Goal: Information Seeking & Learning: Learn about a topic

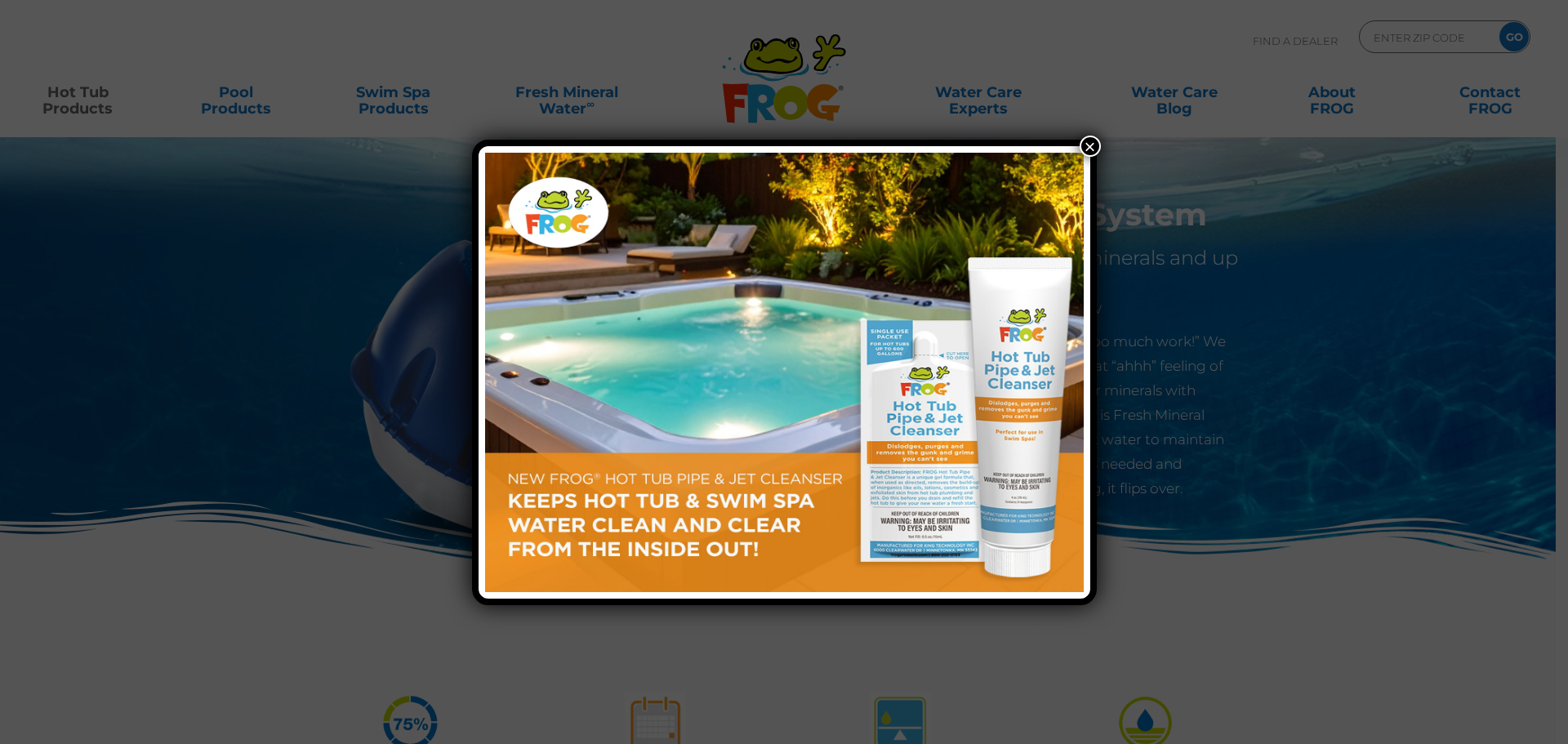
click at [1089, 145] on button "×" at bounding box center [1091, 146] width 21 height 21
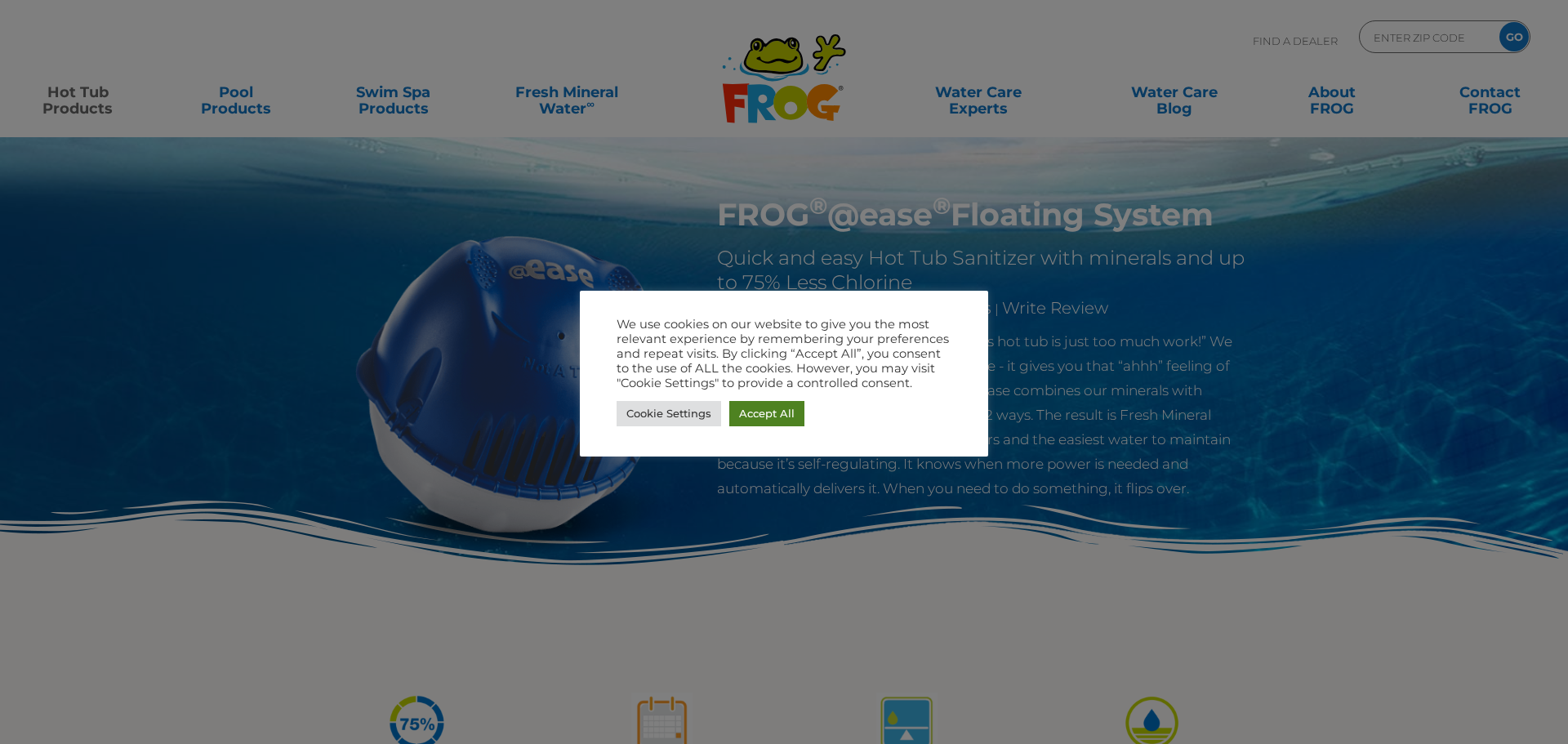
click at [773, 416] on link "Accept All" at bounding box center [767, 414] width 76 height 25
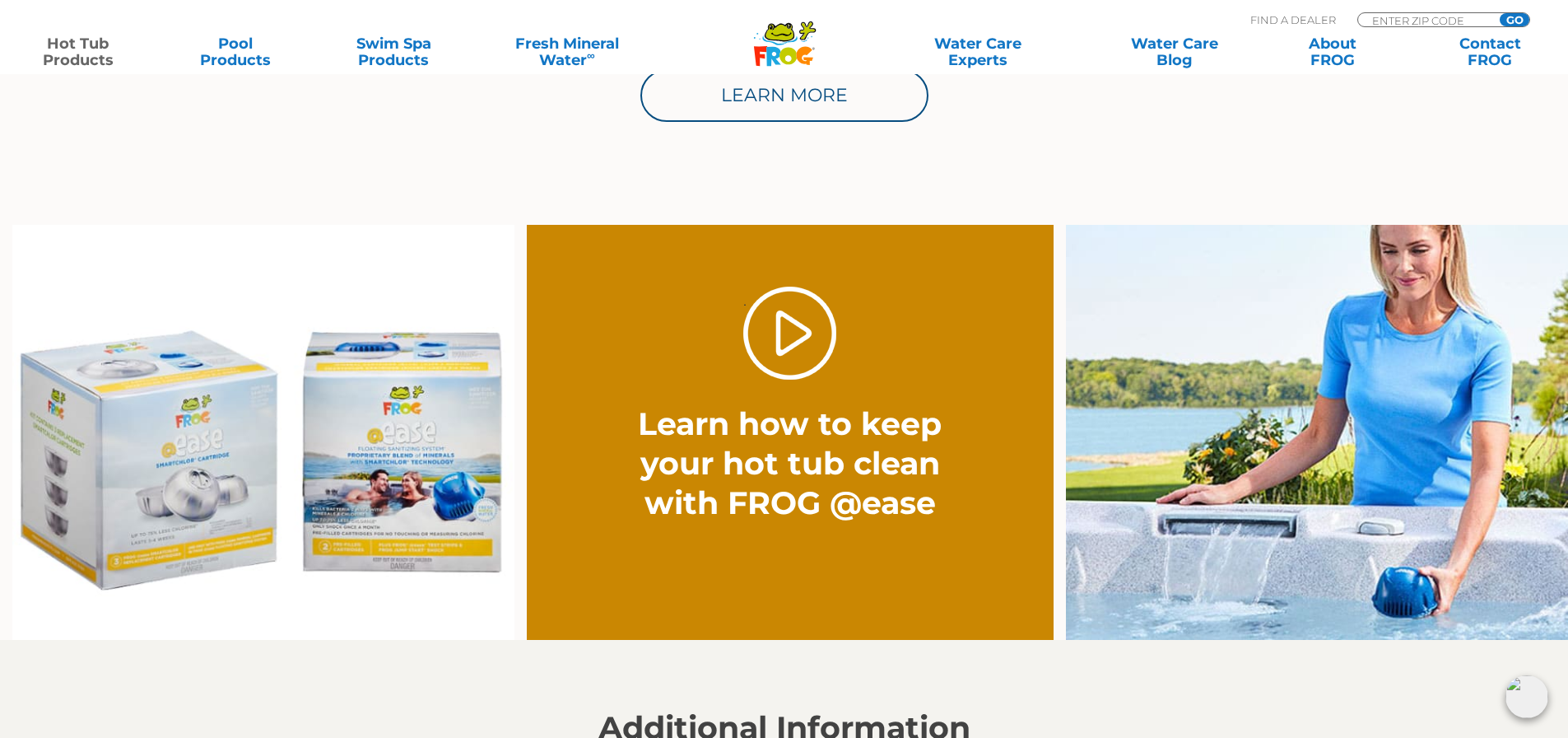
scroll to position [1153, 0]
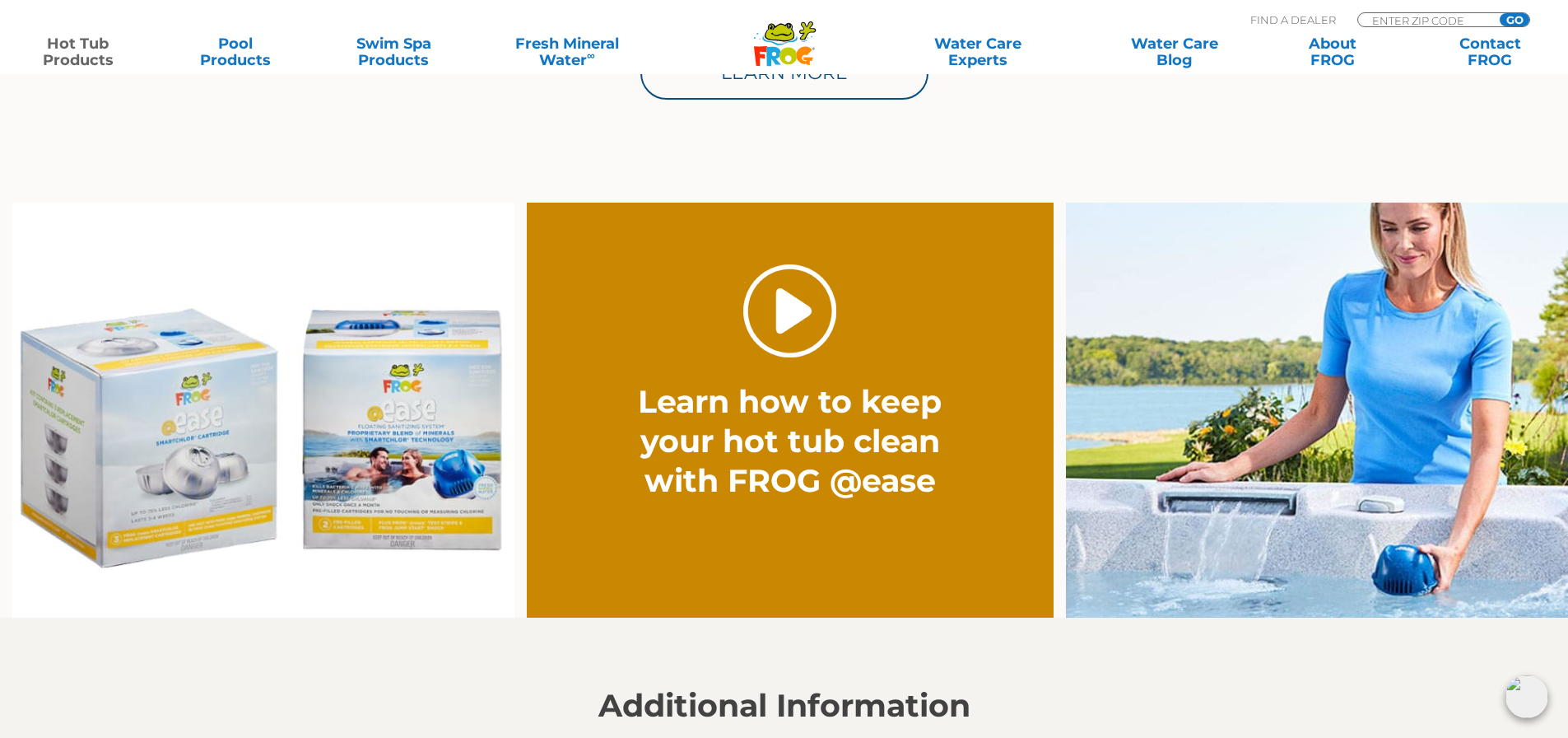
click at [796, 321] on link "." at bounding box center [789, 310] width 93 height 93
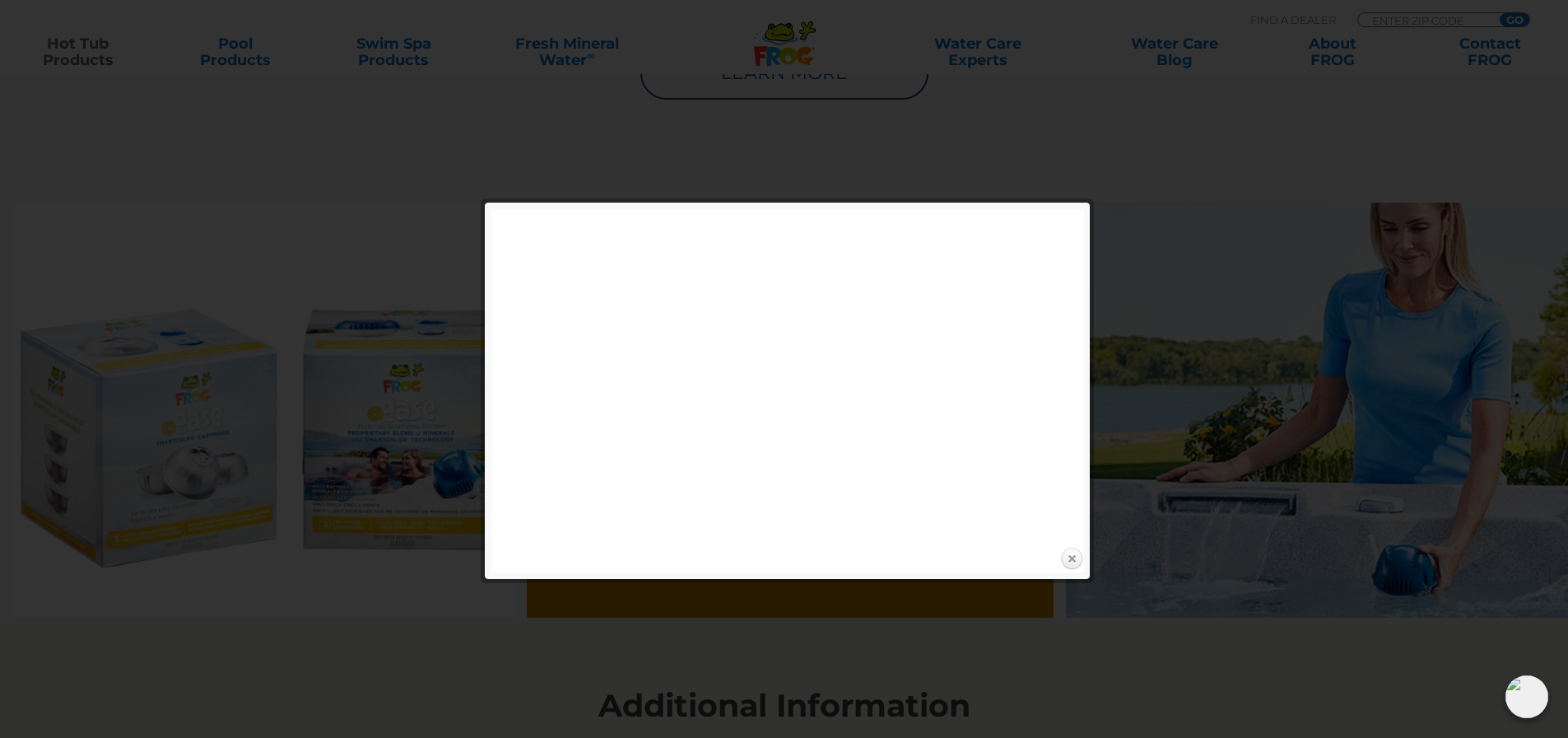
click at [1073, 557] on link "Close" at bounding box center [1070, 558] width 24 height 24
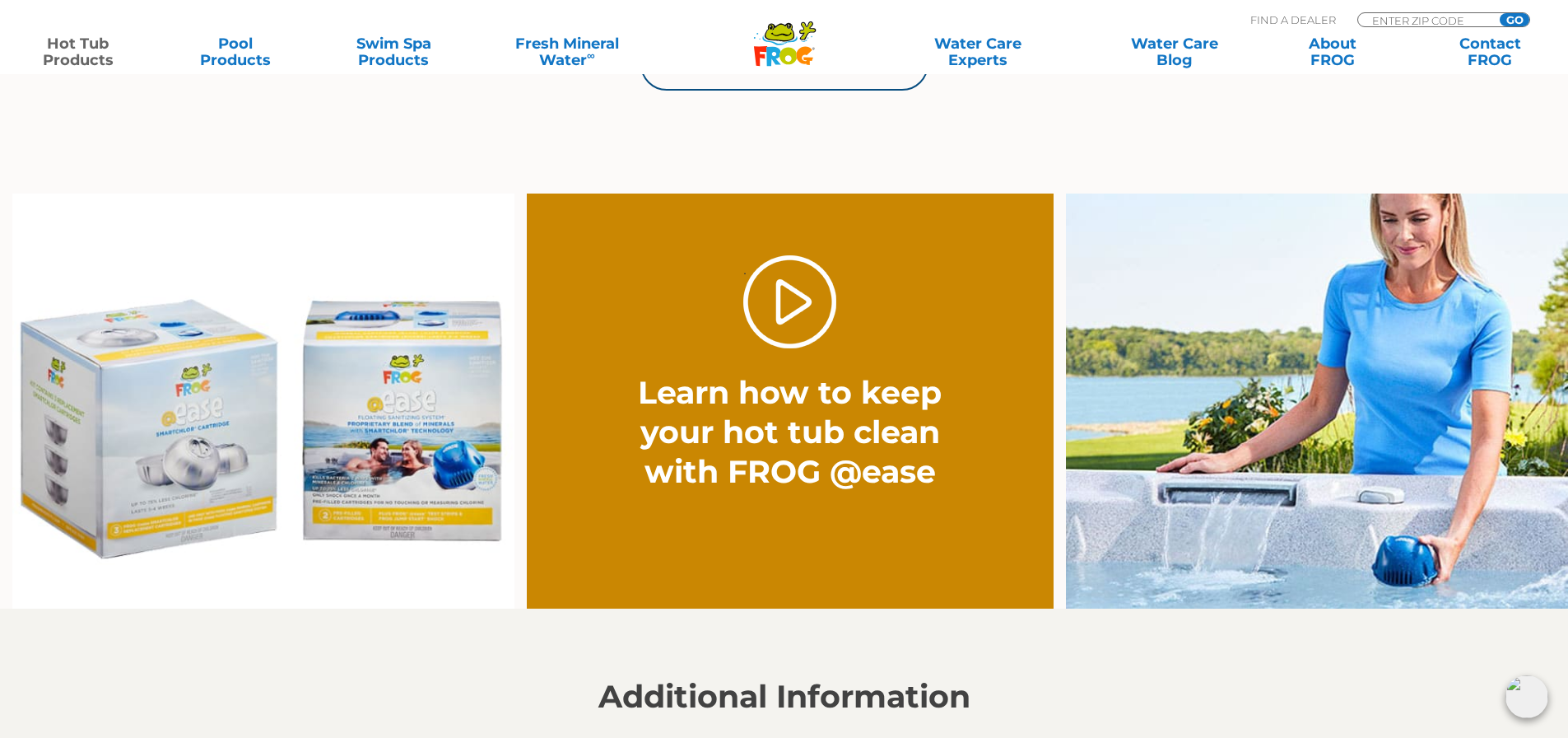
scroll to position [1070, 0]
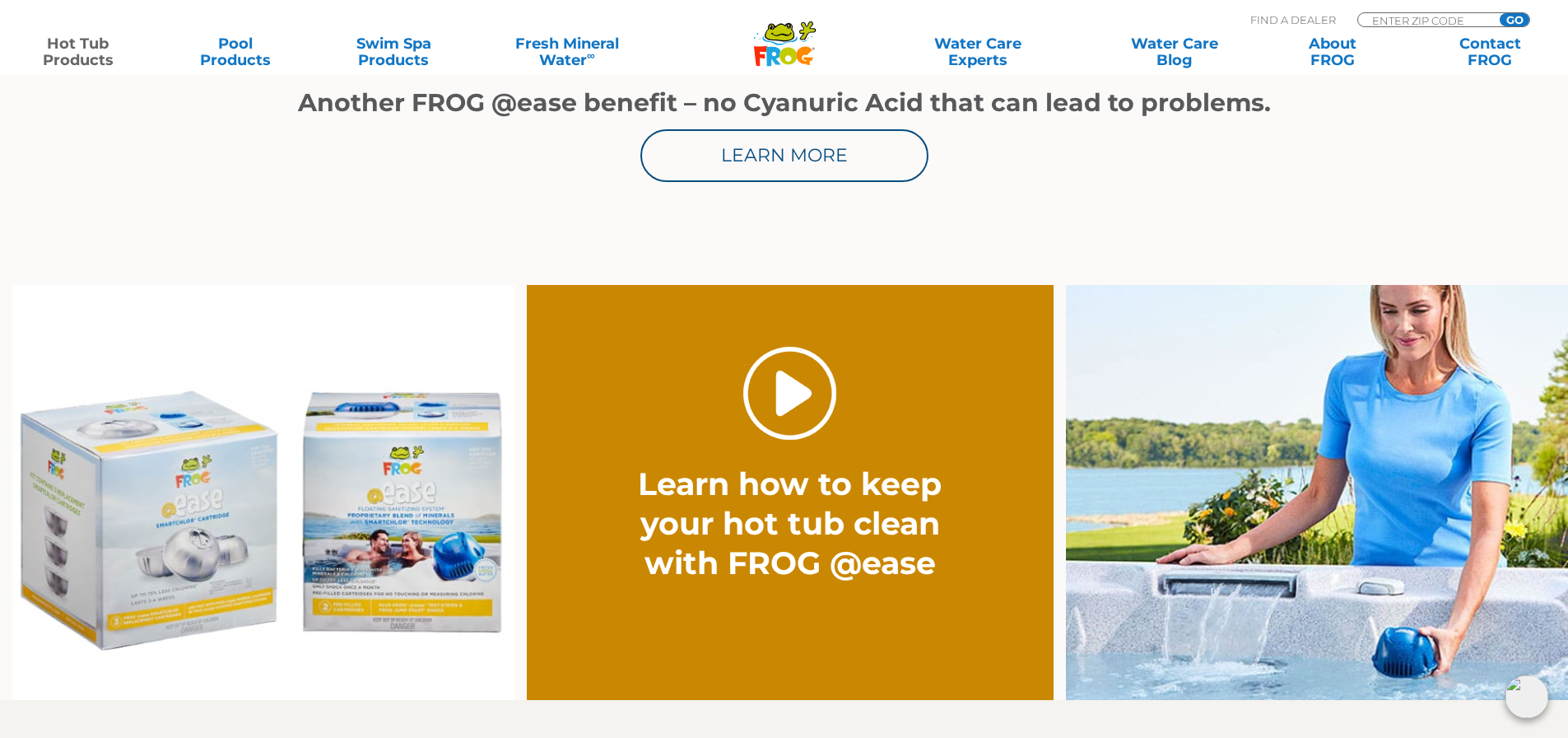
click at [779, 394] on link "." at bounding box center [789, 392] width 93 height 93
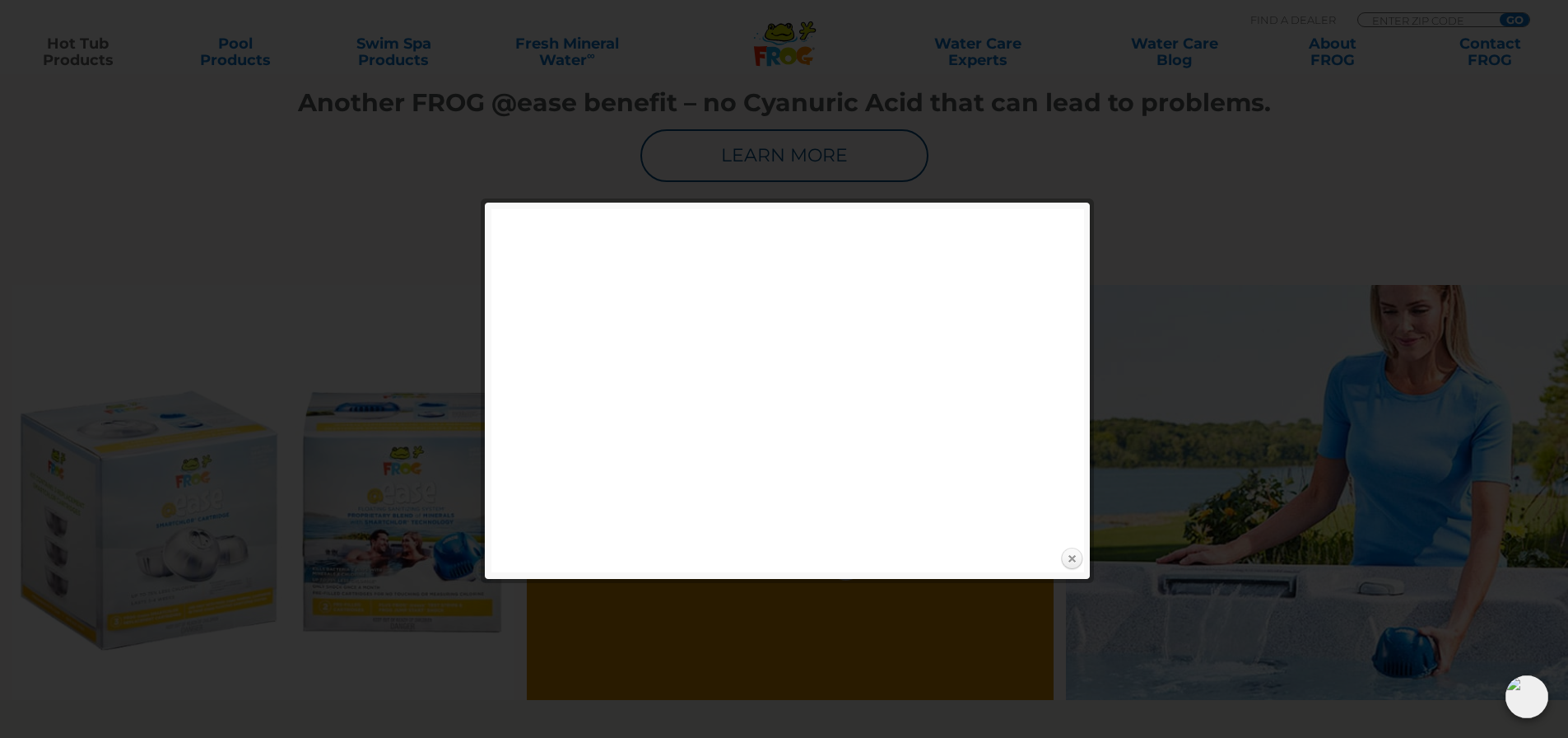
click at [1064, 557] on link "Close" at bounding box center [1070, 558] width 24 height 24
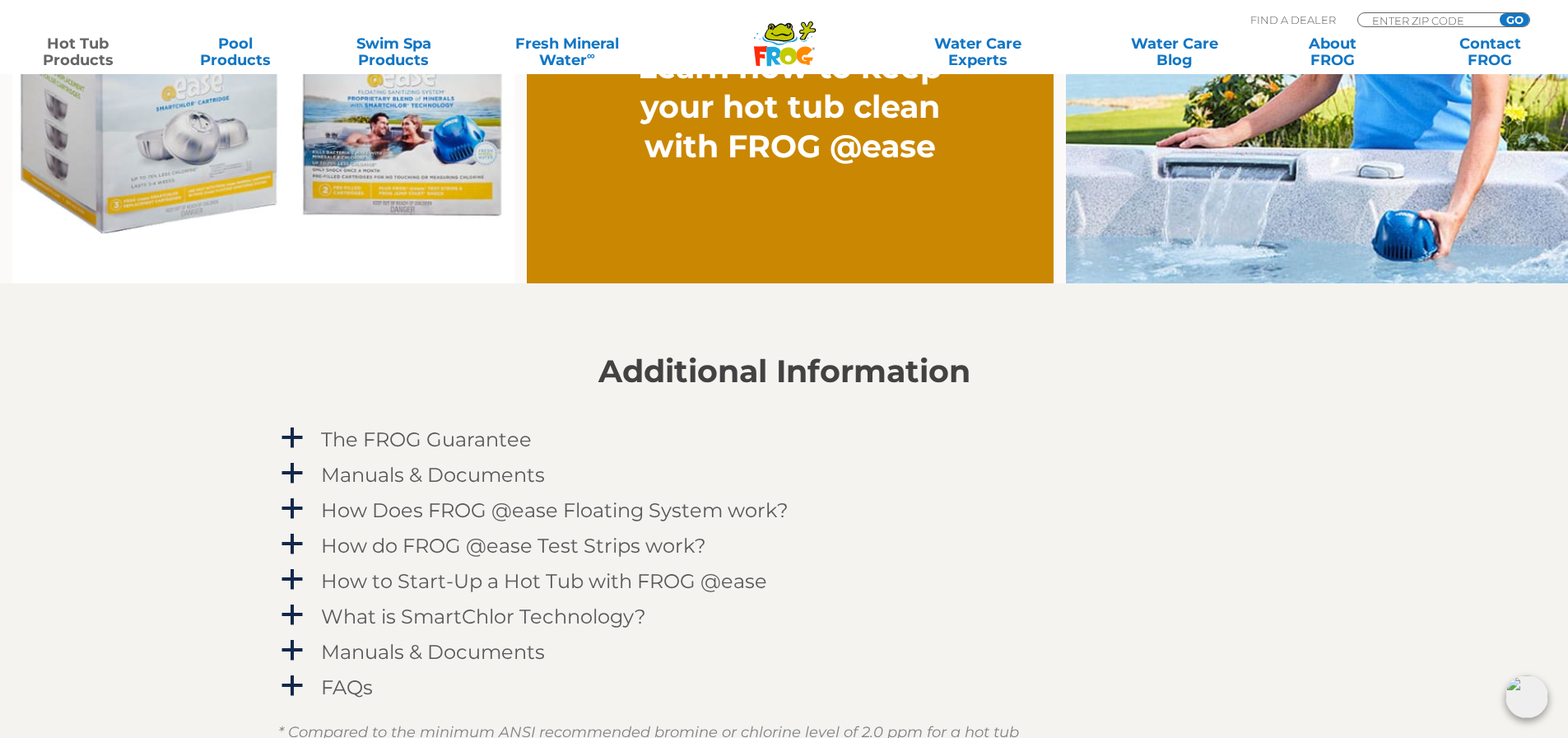
scroll to position [1564, 0]
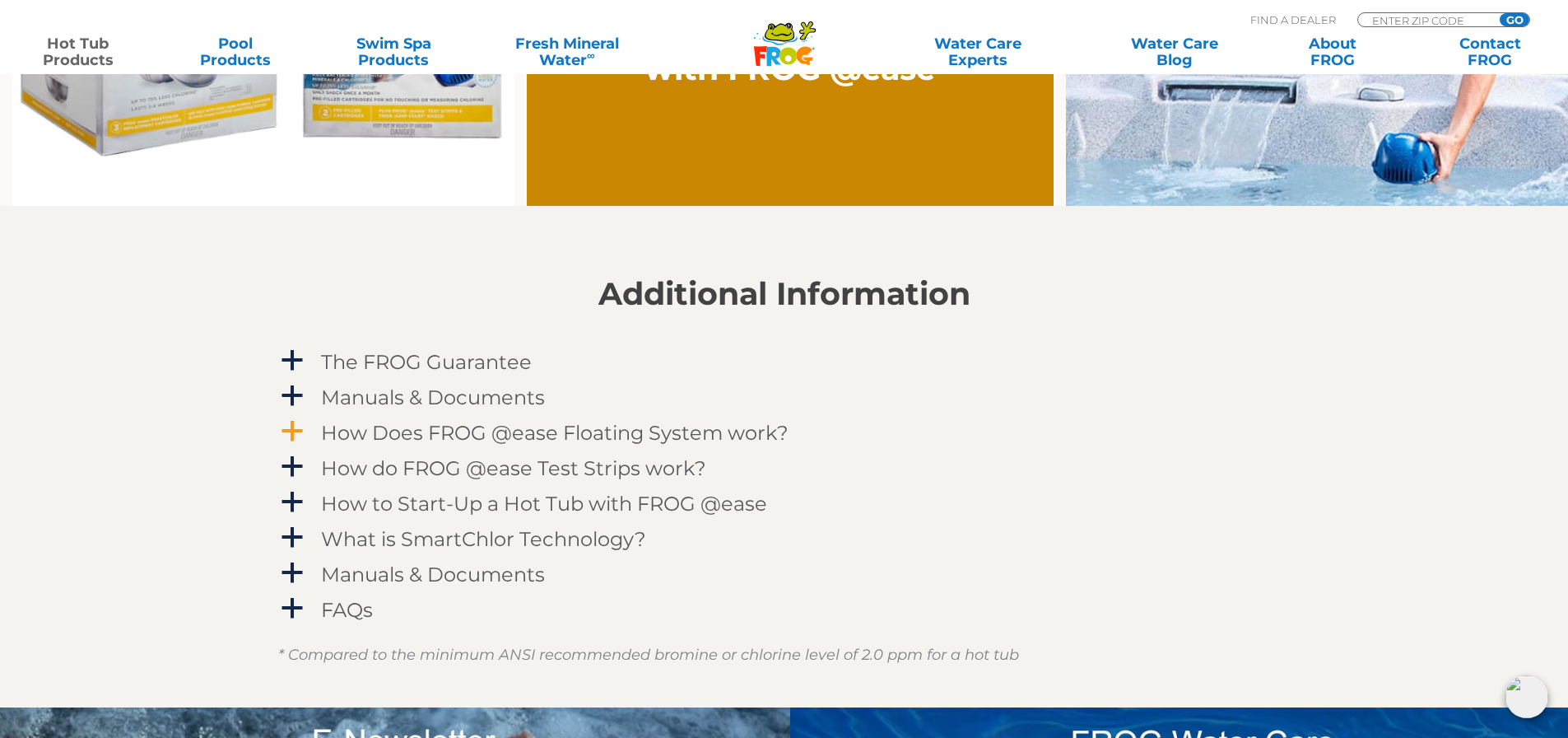
click at [465, 431] on h4 "How Does FROG @ease Floating System work?" at bounding box center [554, 432] width 467 height 22
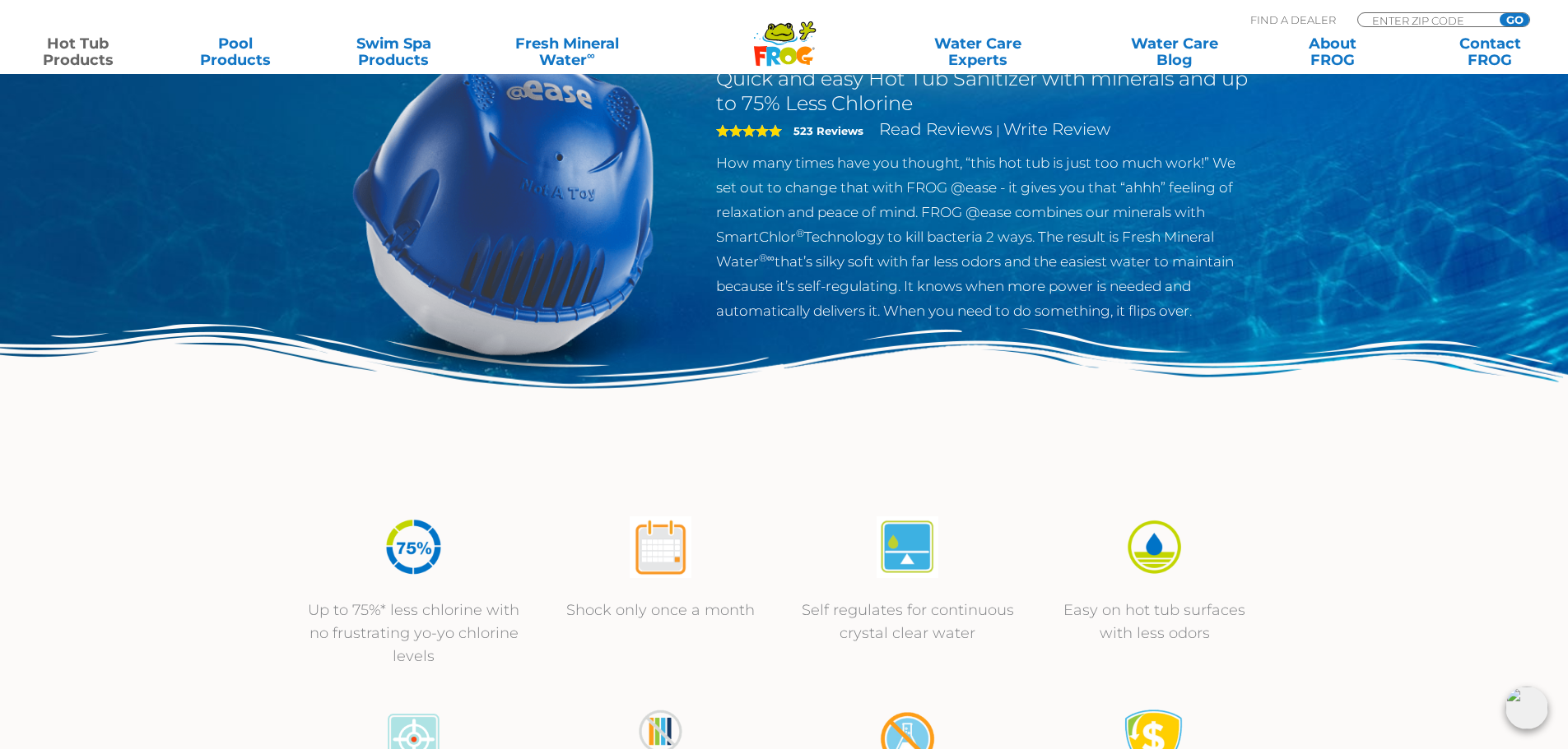
scroll to position [0, 0]
